Goal: Feedback & Contribution: Leave review/rating

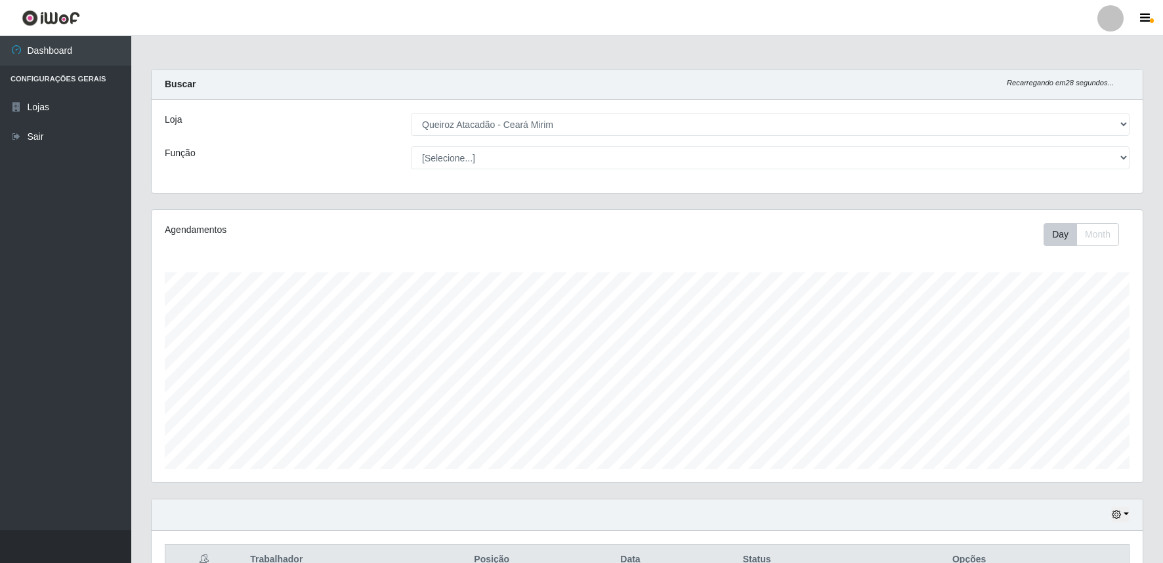
select select "465"
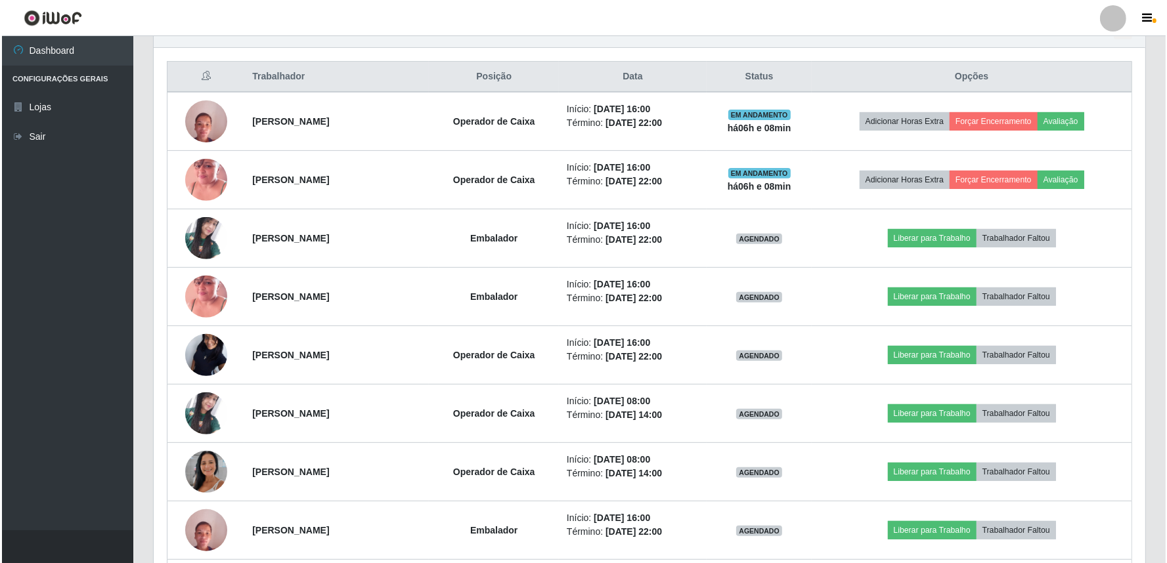
scroll to position [272, 991]
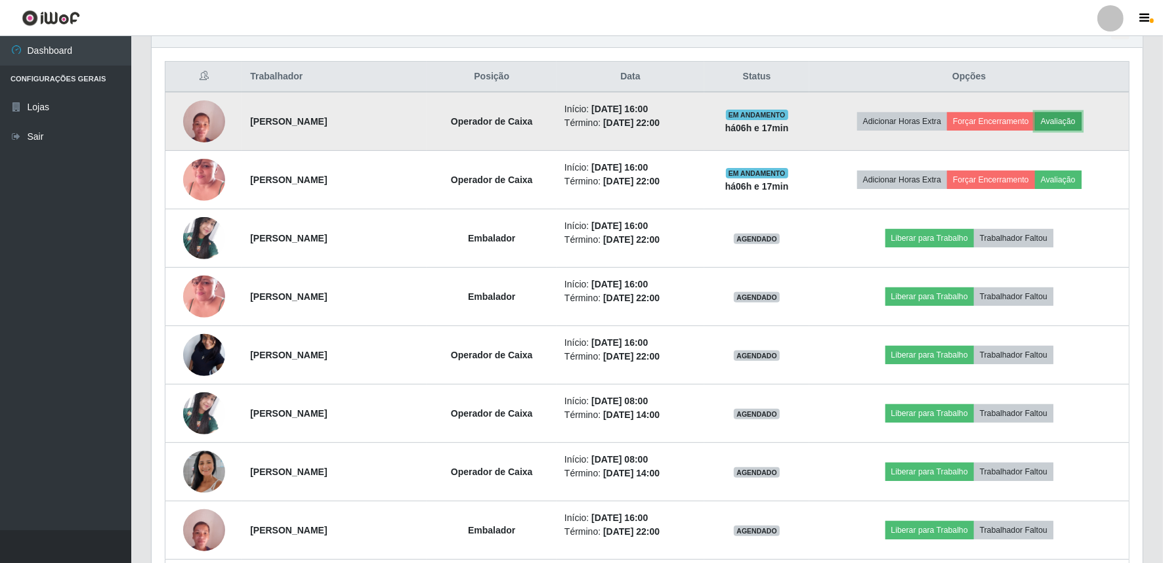
click at [1062, 118] on button "Avaliação" at bounding box center [1058, 121] width 47 height 18
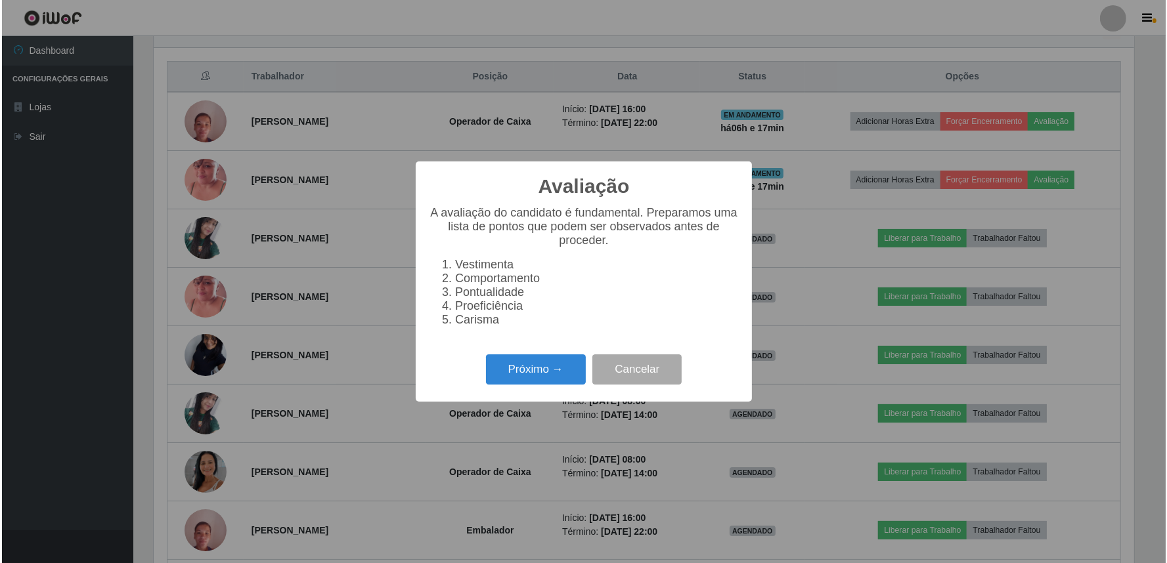
scroll to position [272, 983]
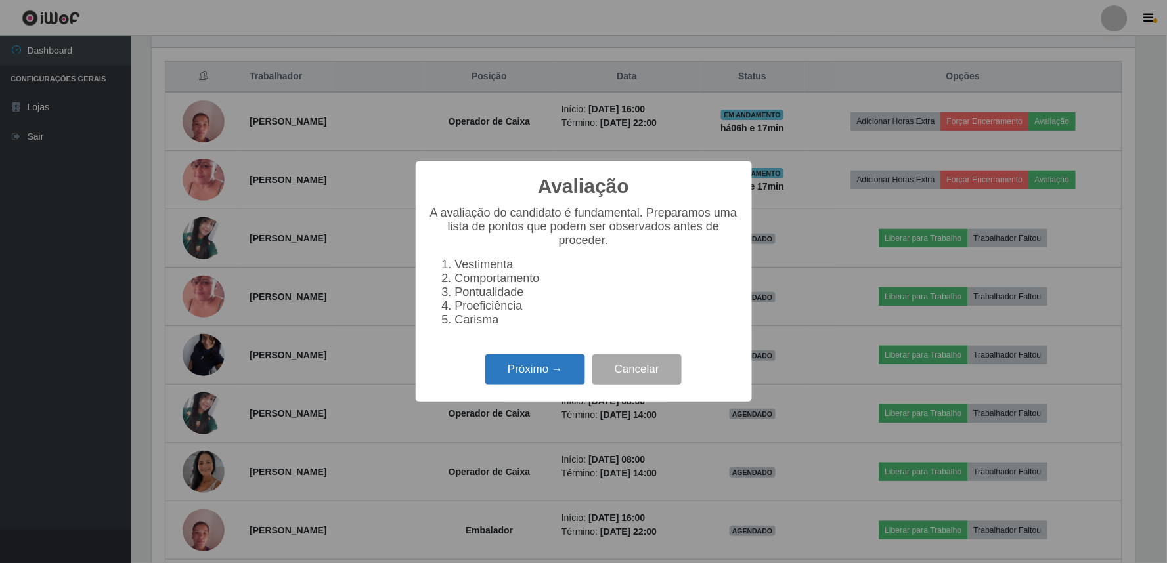
click at [566, 368] on button "Próximo →" at bounding box center [535, 370] width 100 height 31
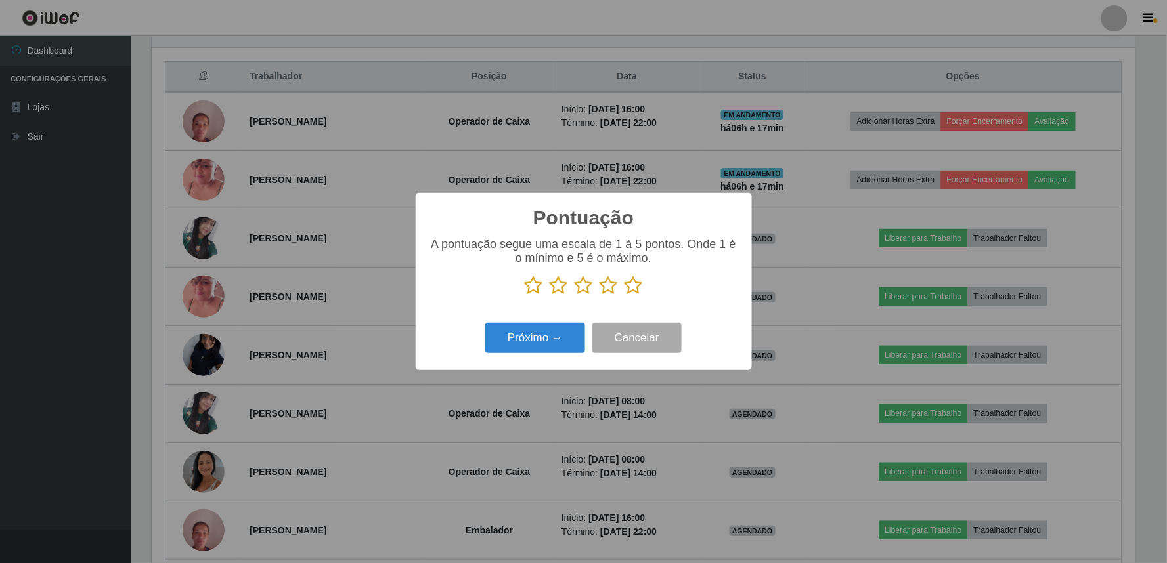
scroll to position [656251, 655540]
click at [637, 287] on icon at bounding box center [633, 286] width 18 height 20
click at [624, 295] on input "radio" at bounding box center [624, 295] width 0 height 0
click at [580, 336] on button "Próximo →" at bounding box center [535, 338] width 100 height 31
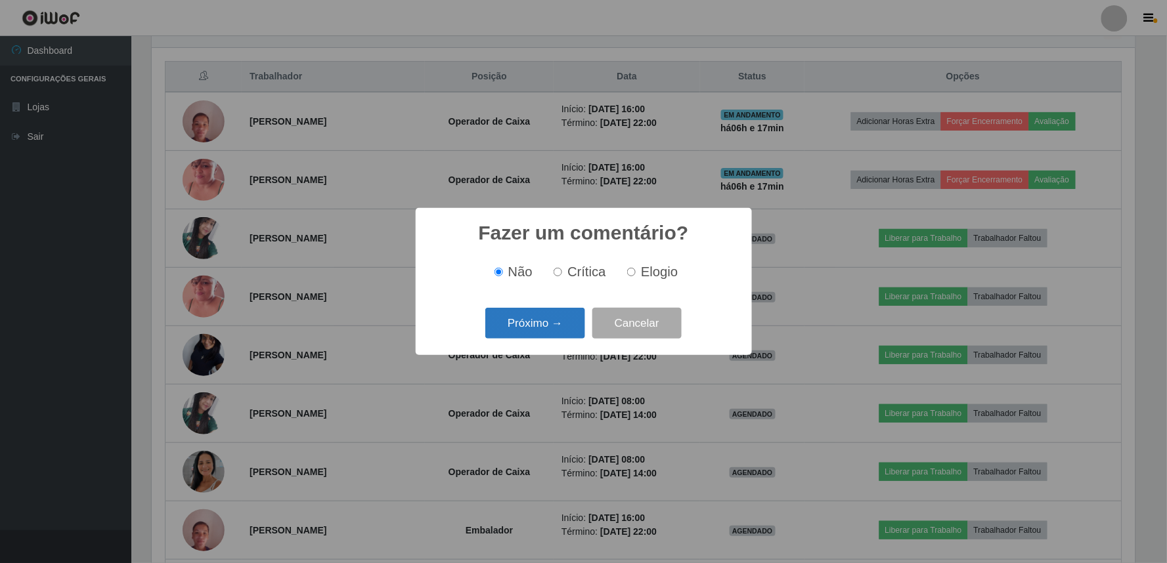
click at [563, 322] on button "Próximo →" at bounding box center [535, 323] width 100 height 31
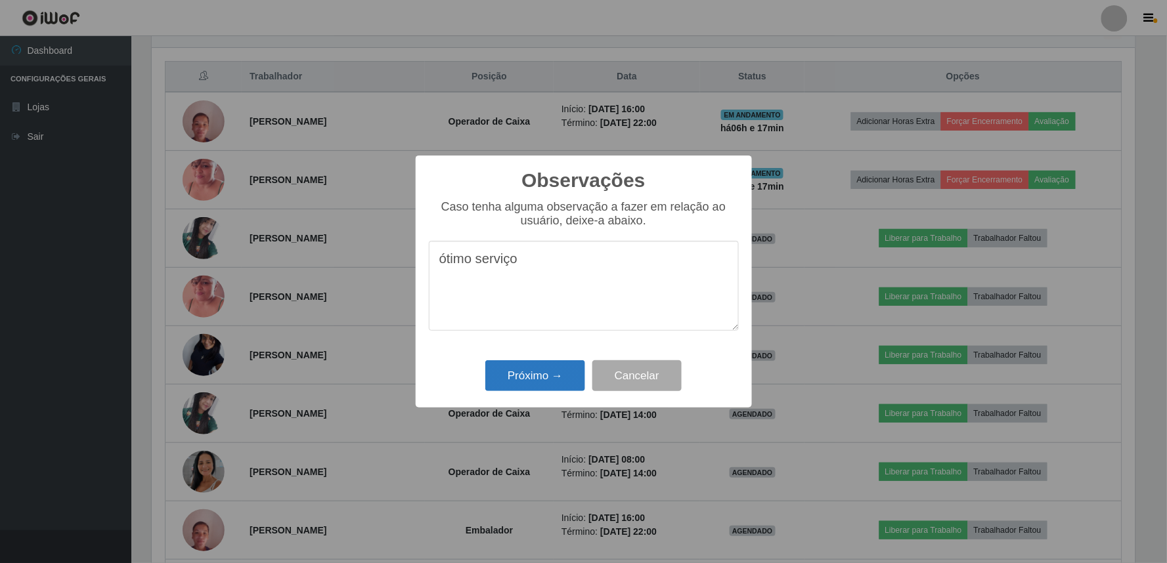
type textarea "ótimo serviço"
click at [558, 379] on button "Próximo →" at bounding box center [535, 375] width 100 height 31
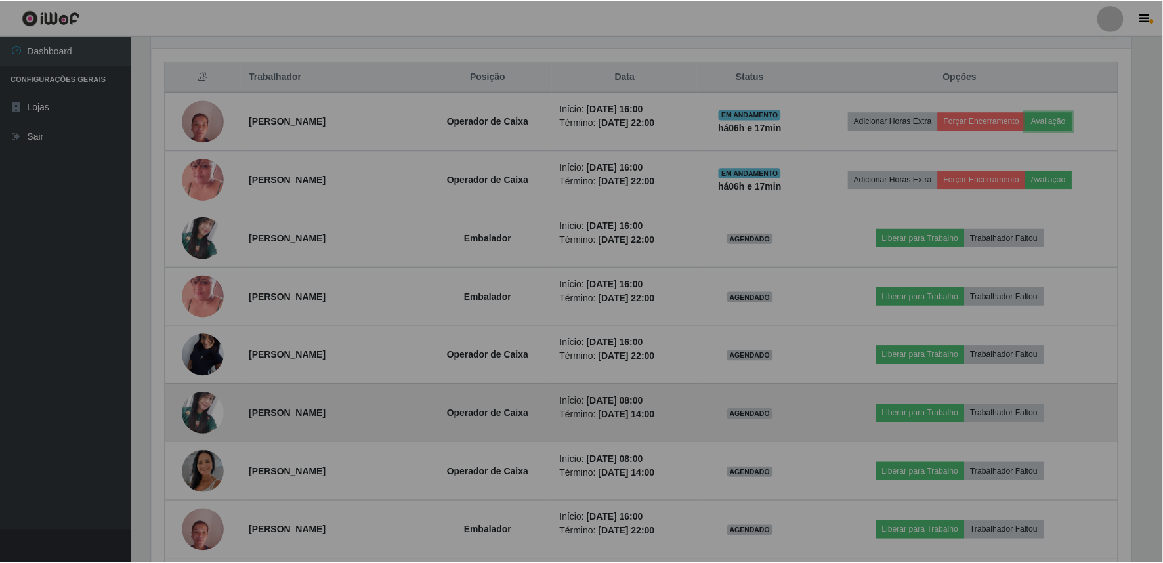
scroll to position [272, 991]
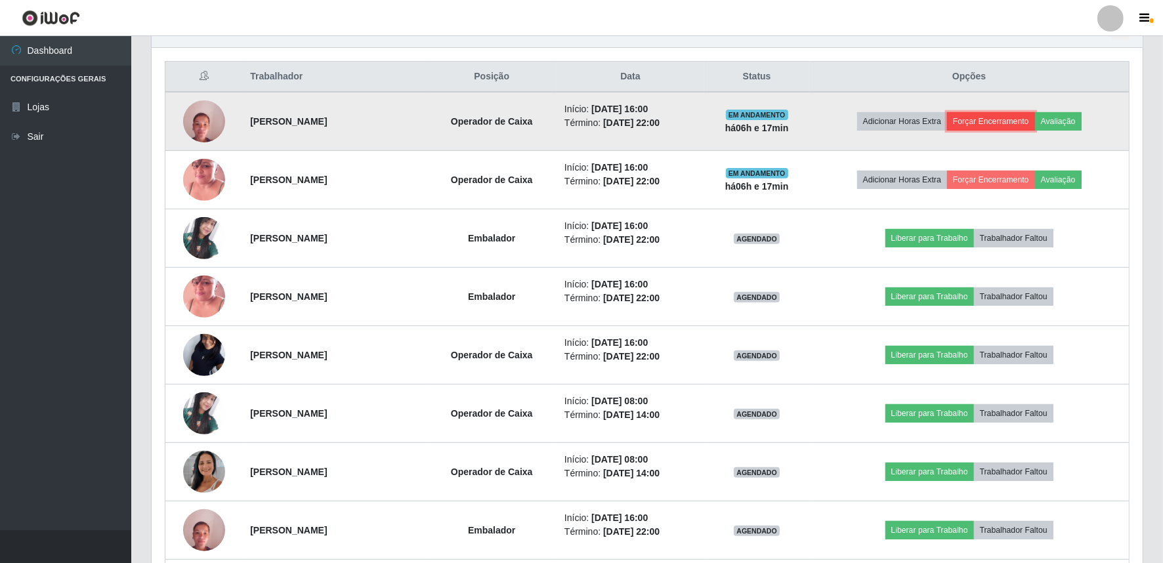
click at [988, 123] on button "Forçar Encerramento" at bounding box center [991, 121] width 88 height 18
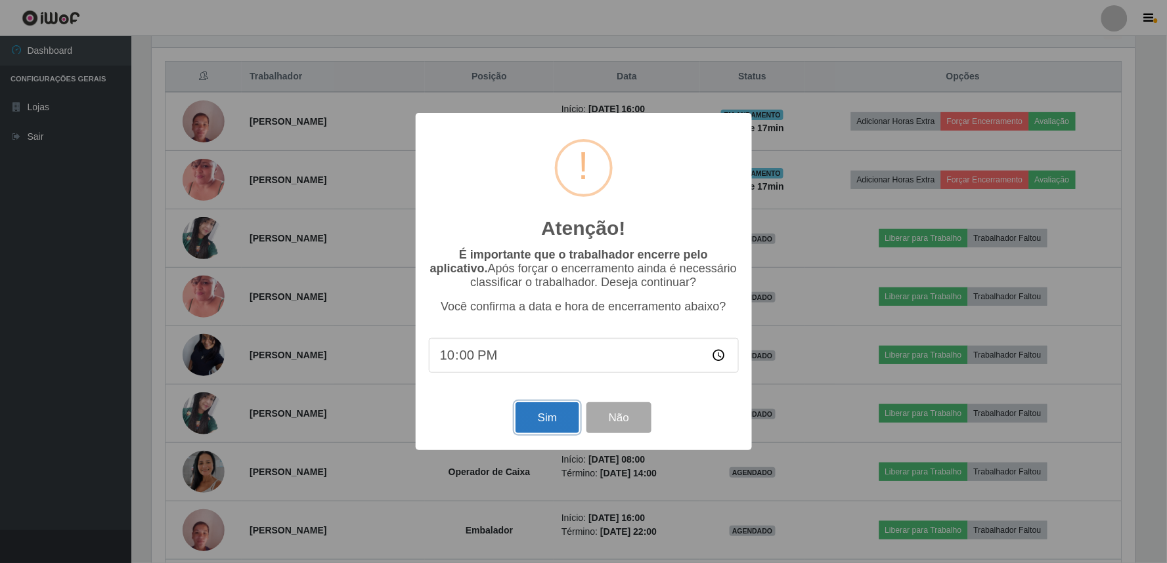
click at [573, 416] on button "Sim" at bounding box center [547, 417] width 64 height 31
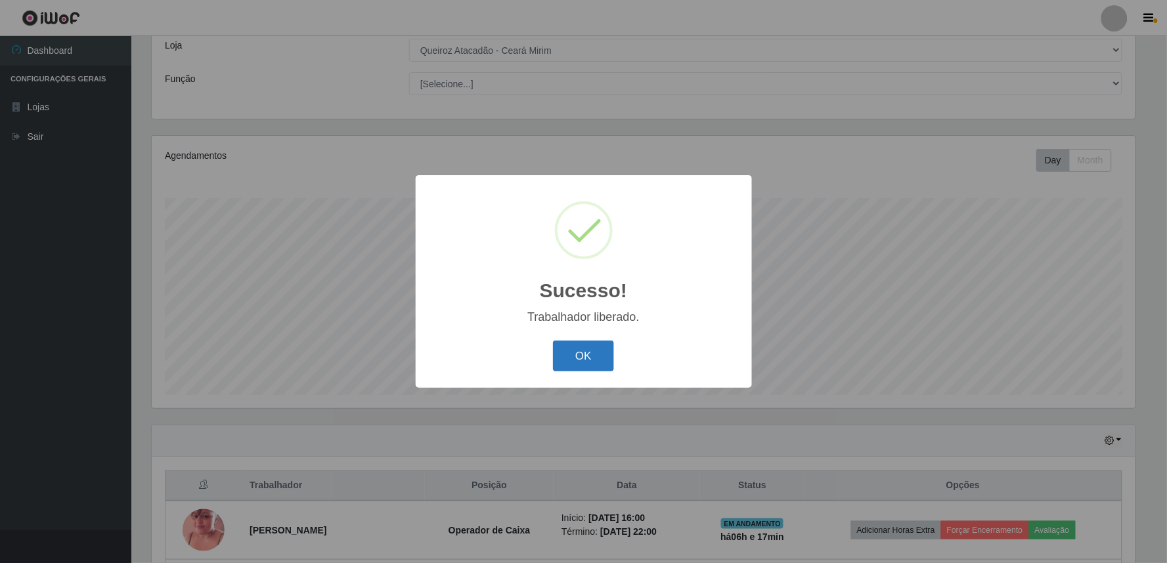
click at [576, 352] on button "OK" at bounding box center [583, 356] width 61 height 31
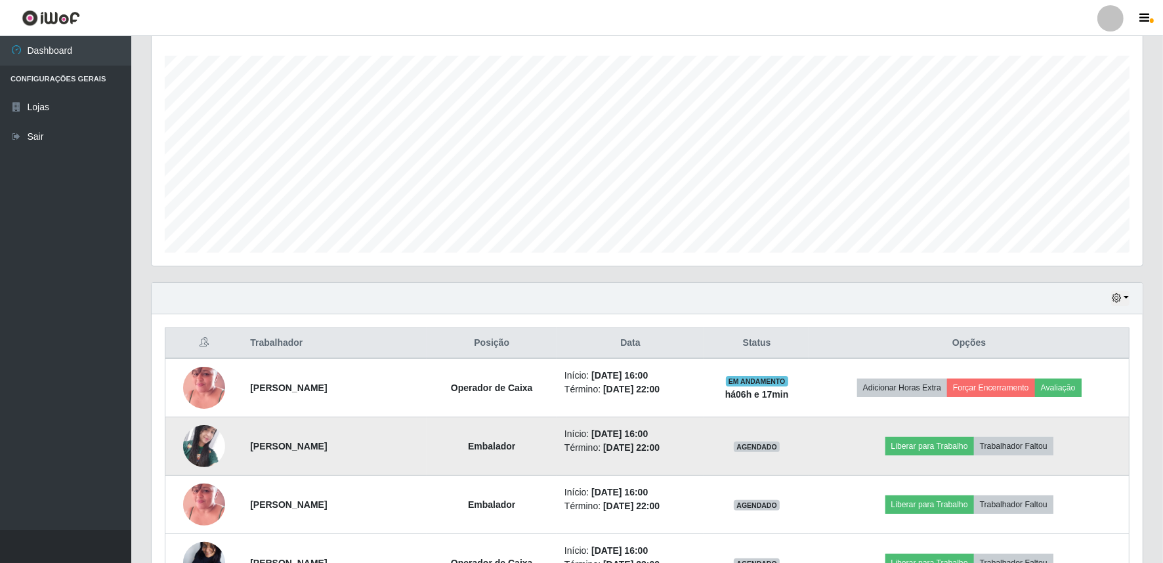
scroll to position [269, 0]
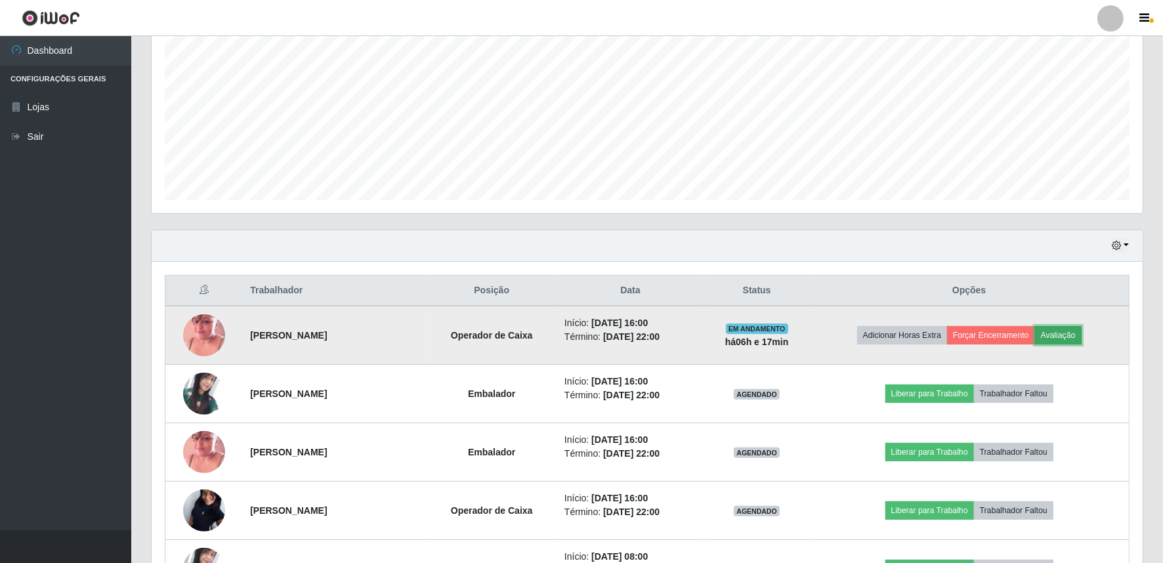
click at [1062, 336] on button "Avaliação" at bounding box center [1058, 335] width 47 height 18
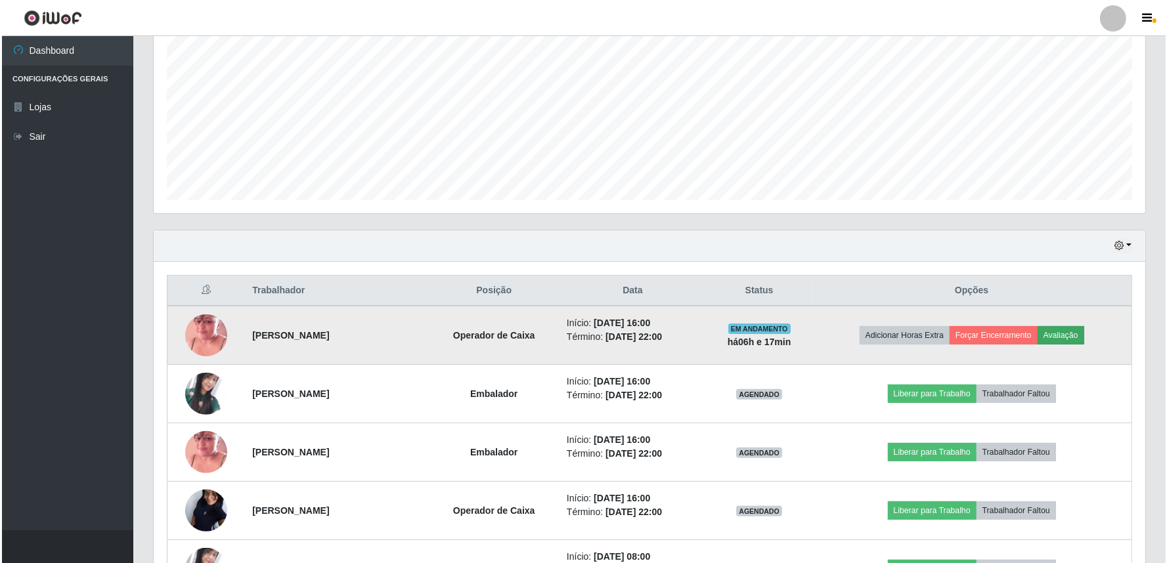
scroll to position [272, 983]
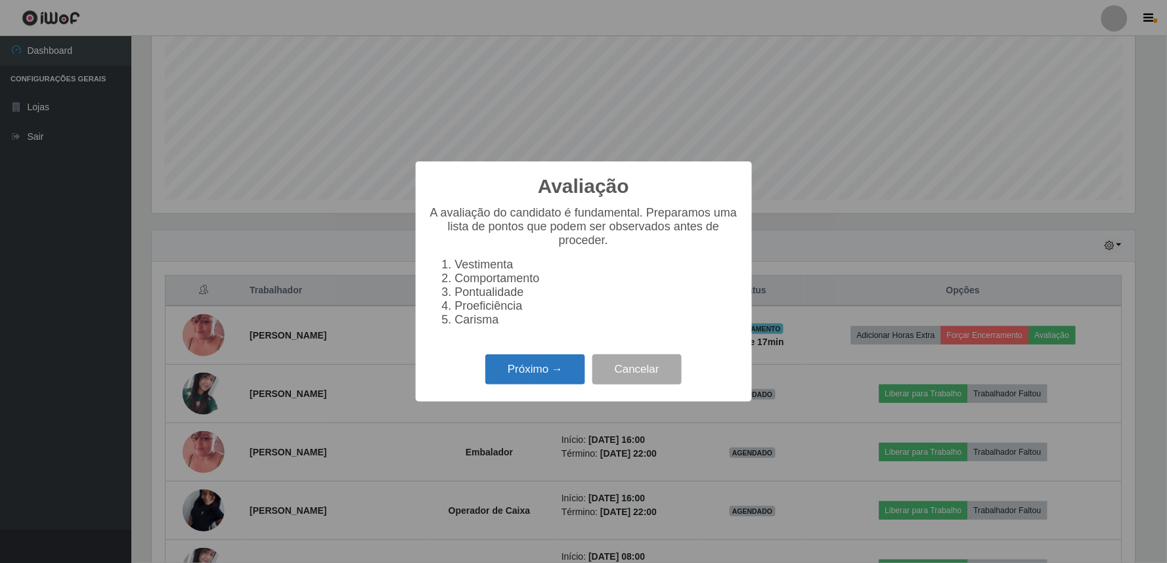
click at [544, 378] on button "Próximo →" at bounding box center [535, 370] width 100 height 31
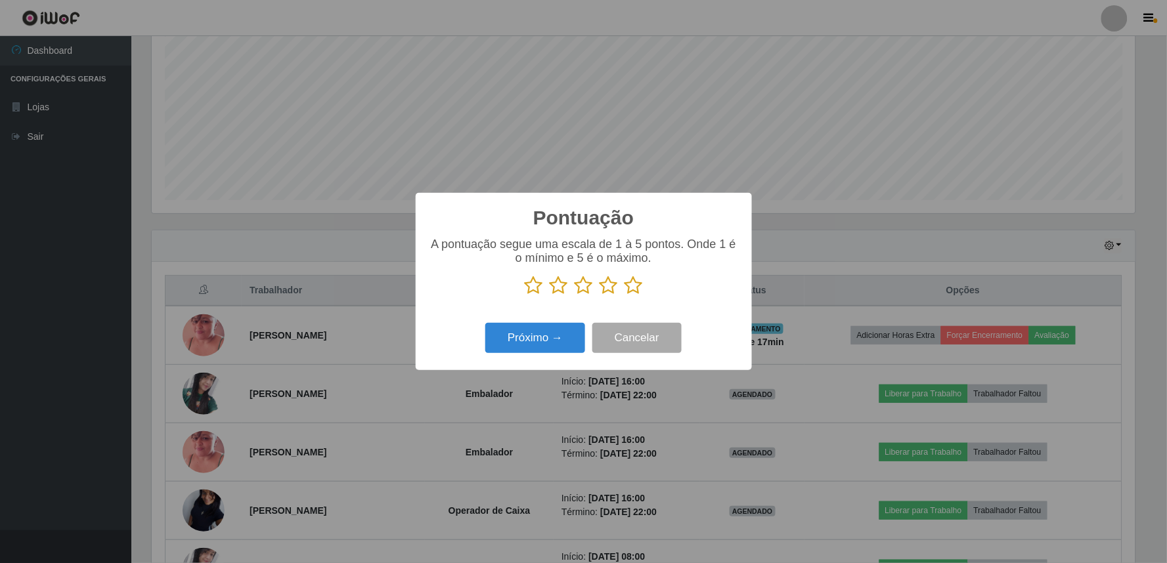
click at [633, 290] on icon at bounding box center [633, 286] width 18 height 20
click at [624, 295] on input "radio" at bounding box center [624, 295] width 0 height 0
click at [562, 338] on button "Próximo →" at bounding box center [535, 338] width 100 height 31
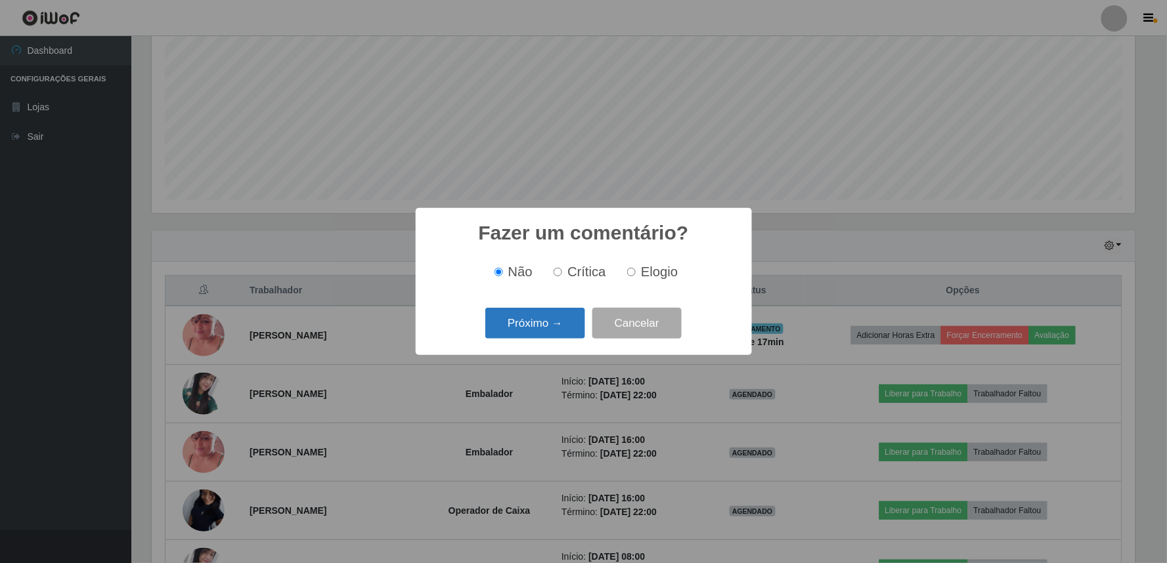
click at [548, 325] on button "Próximo →" at bounding box center [535, 323] width 100 height 31
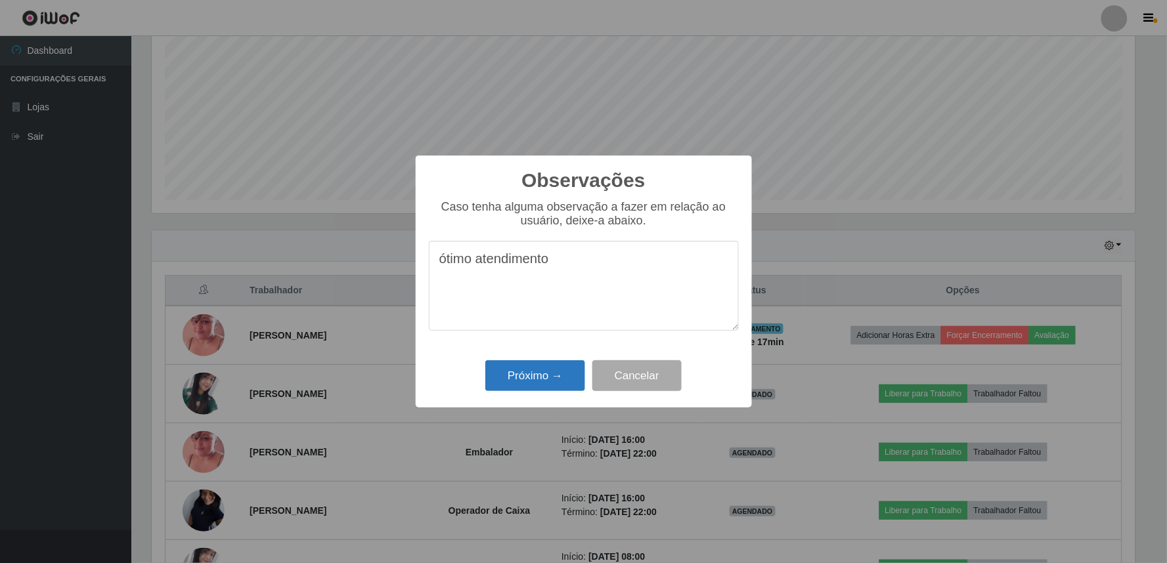
type textarea "ótimo atendimento"
click at [547, 376] on button "Próximo →" at bounding box center [535, 375] width 100 height 31
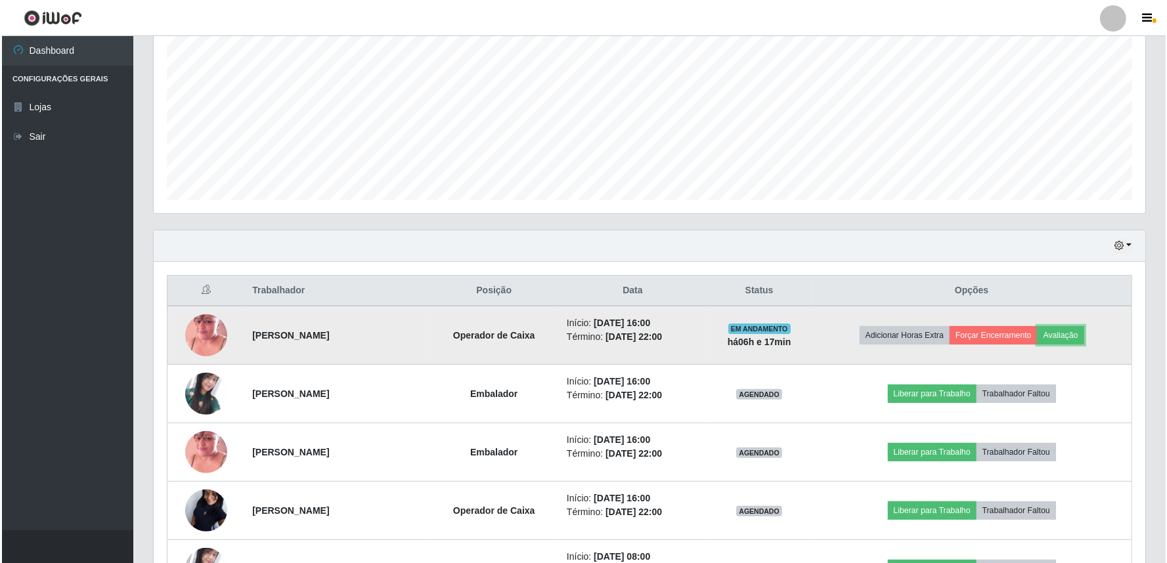
scroll to position [272, 991]
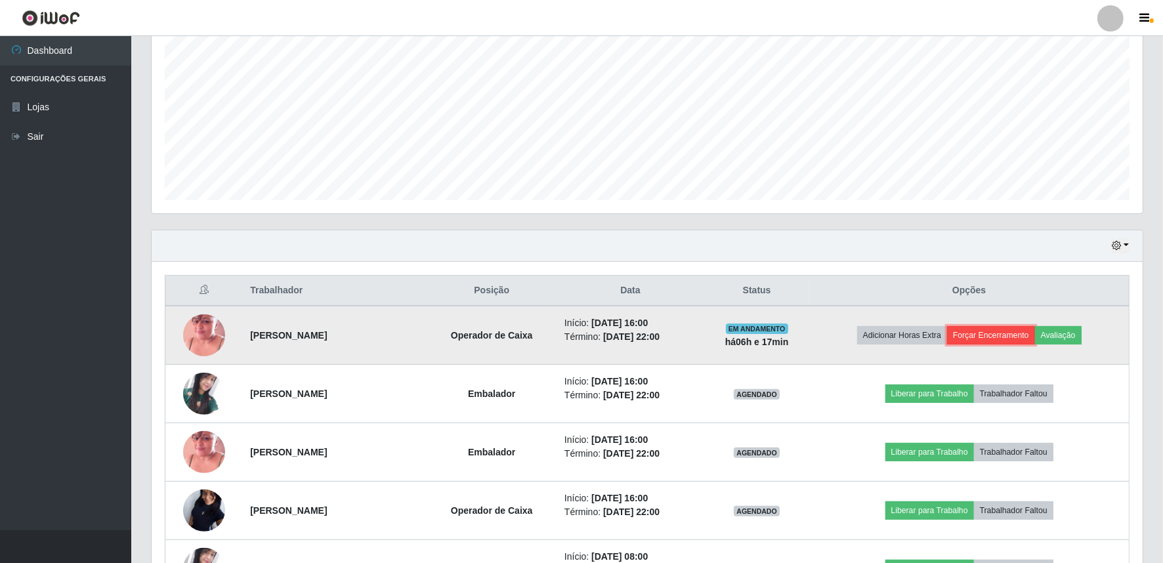
click at [992, 330] on button "Forçar Encerramento" at bounding box center [991, 335] width 88 height 18
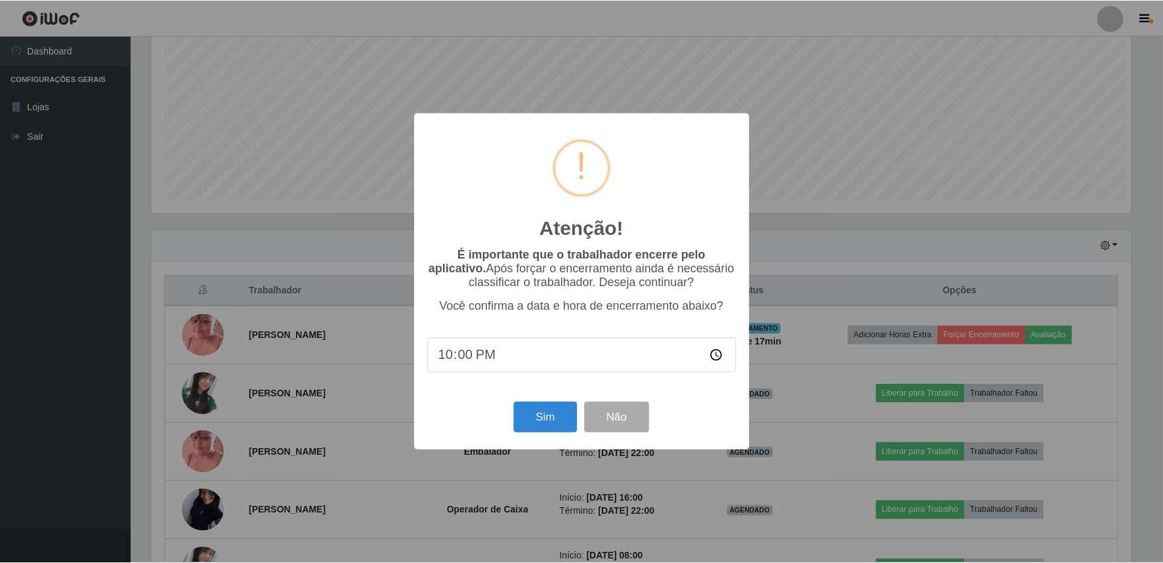
scroll to position [272, 983]
click at [548, 418] on button "Sim" at bounding box center [547, 417] width 64 height 31
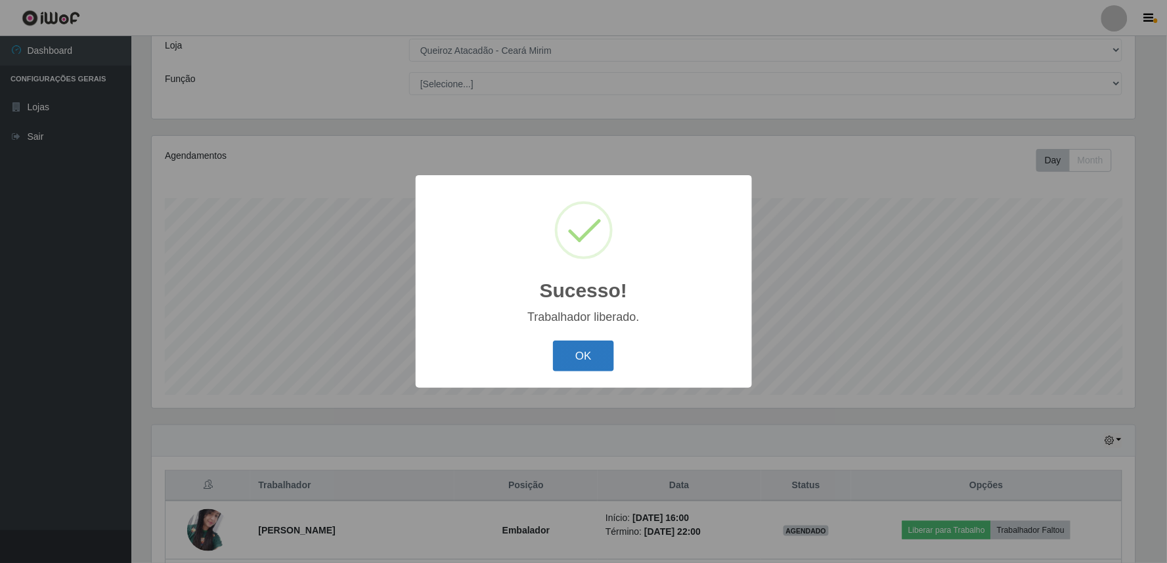
click at [607, 343] on button "OK" at bounding box center [583, 356] width 61 height 31
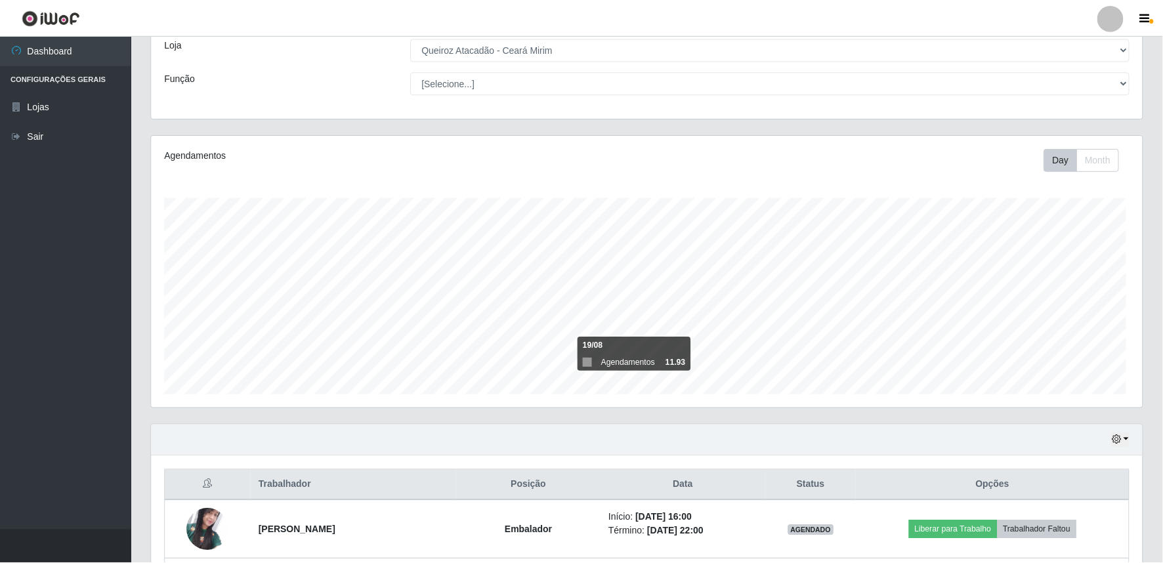
scroll to position [0, 0]
